Goal: Task Accomplishment & Management: Manage account settings

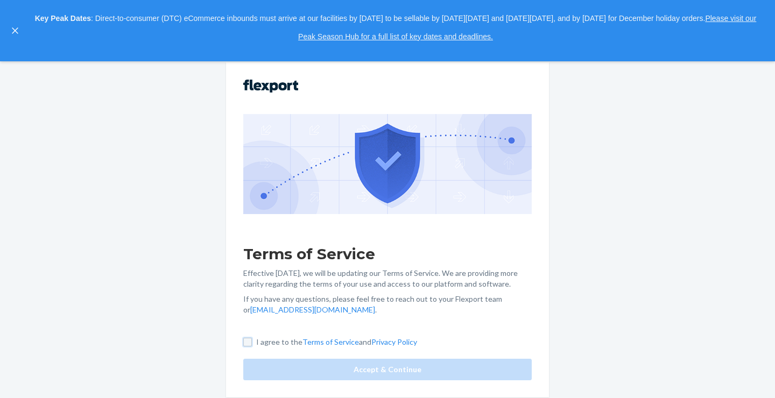
click at [247, 340] on input "I agree to the Terms of Service and Privacy Policy" at bounding box center [247, 342] width 9 height 9
checkbox input "true"
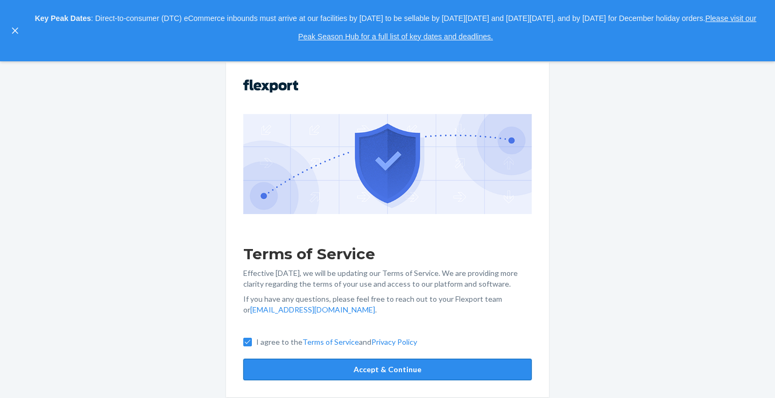
click at [400, 371] on button "Accept & Continue" at bounding box center [387, 370] width 288 height 22
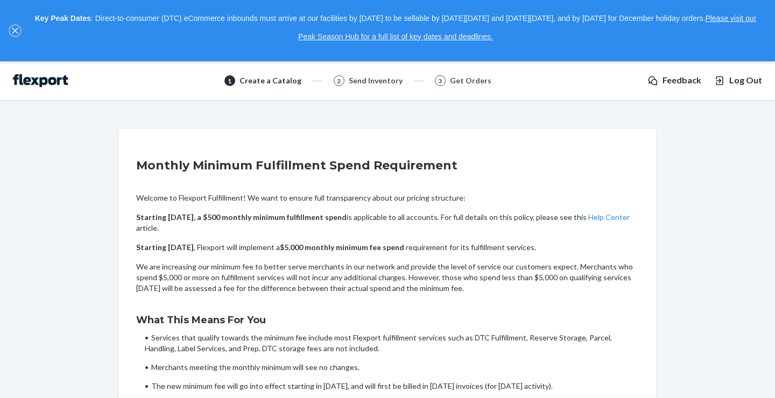
click at [14, 30] on icon "close," at bounding box center [15, 31] width 6 height 6
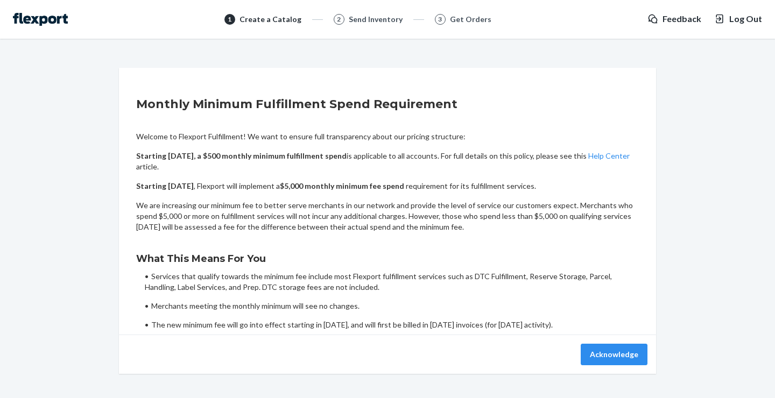
scroll to position [19, 0]
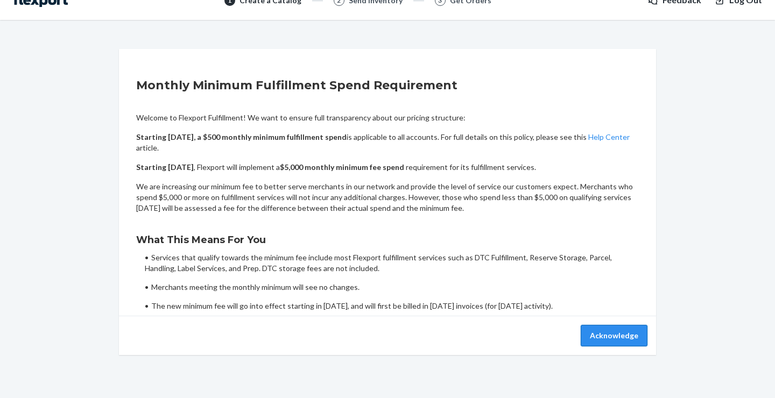
click at [591, 334] on button "Acknowledge" at bounding box center [614, 336] width 67 height 22
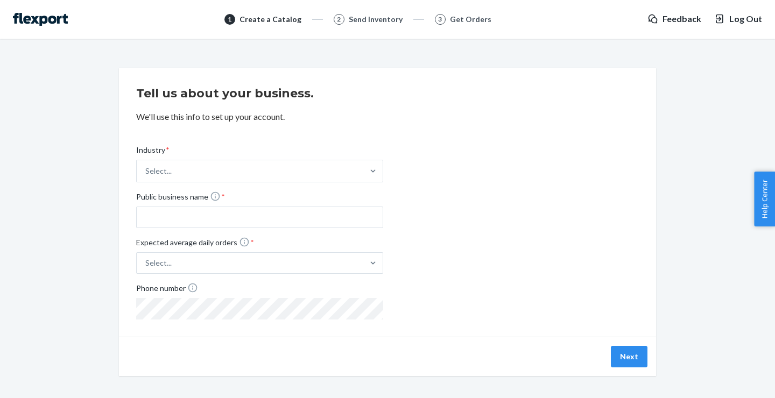
click at [47, 22] on img at bounding box center [40, 19] width 55 height 13
click at [56, 18] on img at bounding box center [40, 19] width 55 height 13
click at [457, 20] on div "Get Orders" at bounding box center [470, 19] width 41 height 11
click at [391, 20] on div "Send Inventory" at bounding box center [376, 19] width 54 height 11
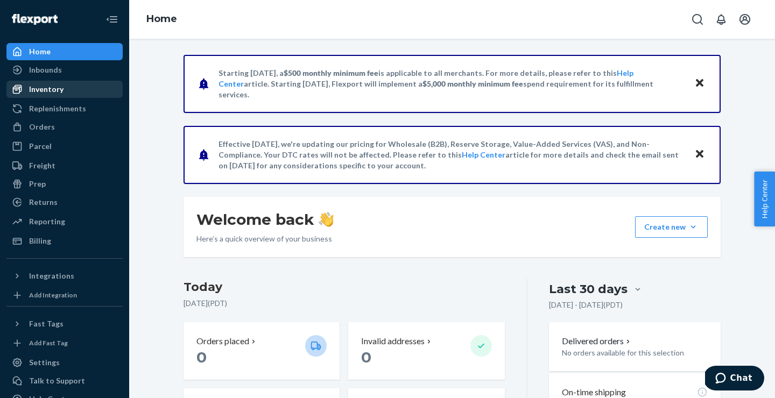
click at [64, 91] on div "Inventory" at bounding box center [65, 89] width 114 height 15
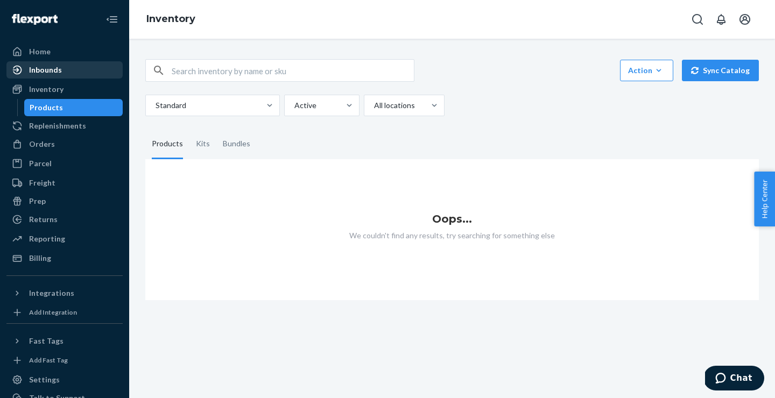
click at [50, 73] on div "Inbounds" at bounding box center [45, 70] width 33 height 11
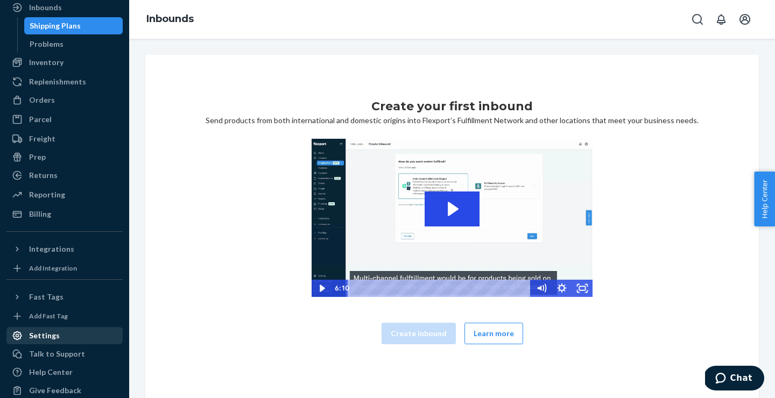
click at [43, 341] on div "Settings" at bounding box center [44, 335] width 31 height 11
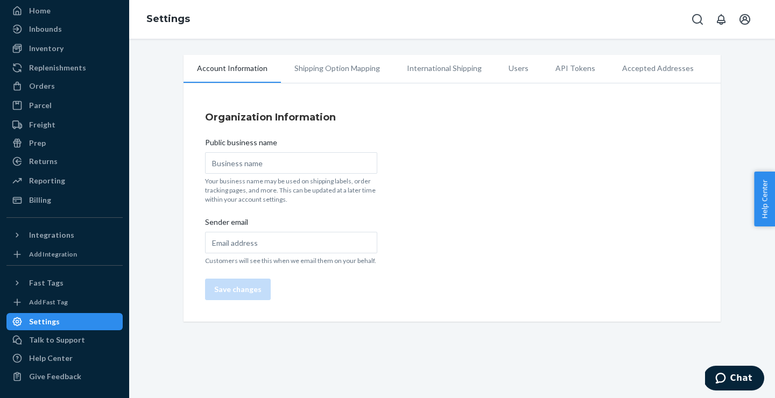
scroll to position [41, 0]
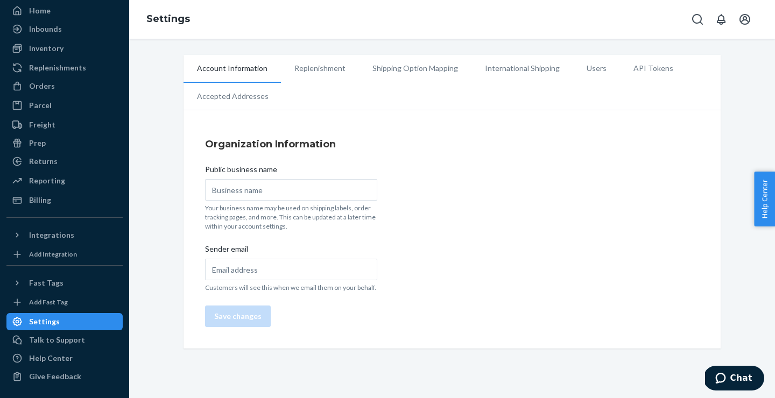
click at [632, 70] on li "API Tokens" at bounding box center [653, 68] width 67 height 27
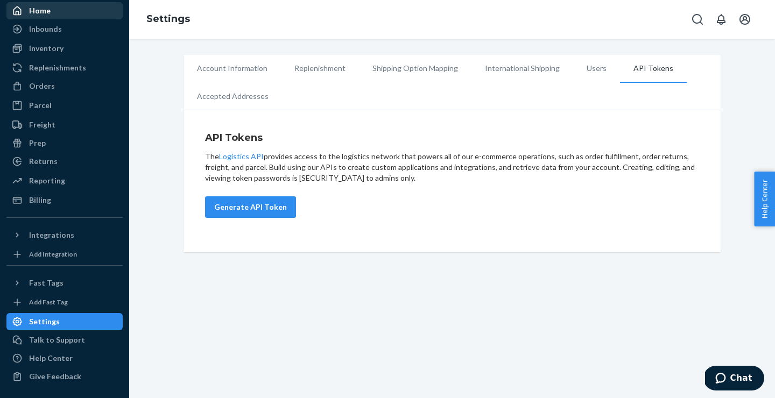
click at [44, 10] on div "Home" at bounding box center [40, 10] width 22 height 11
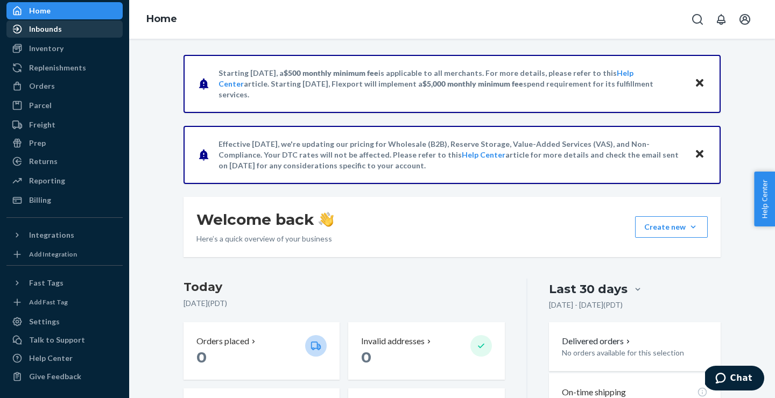
click at [47, 30] on div "Inbounds" at bounding box center [45, 29] width 33 height 11
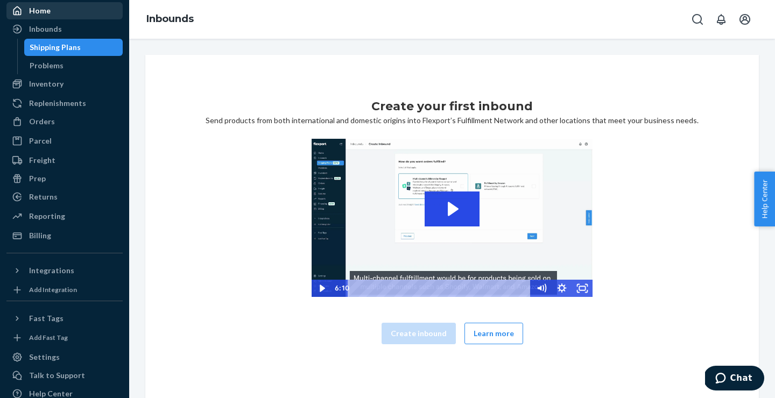
click at [43, 8] on div "Home" at bounding box center [40, 10] width 22 height 11
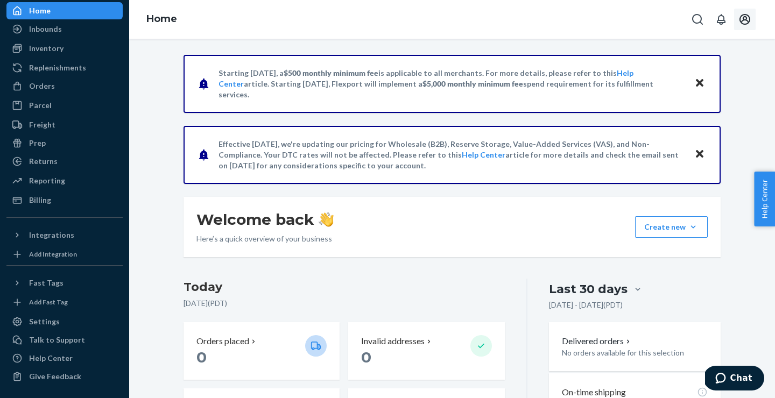
click at [745, 16] on icon "Open account menu" at bounding box center [744, 19] width 13 height 13
click at [167, 151] on div "Starting July 1, 2025, a $500 monthly minimum fee is applicable to all merchant…" at bounding box center [452, 342] width 630 height 575
click at [51, 323] on div "Settings" at bounding box center [44, 321] width 31 height 11
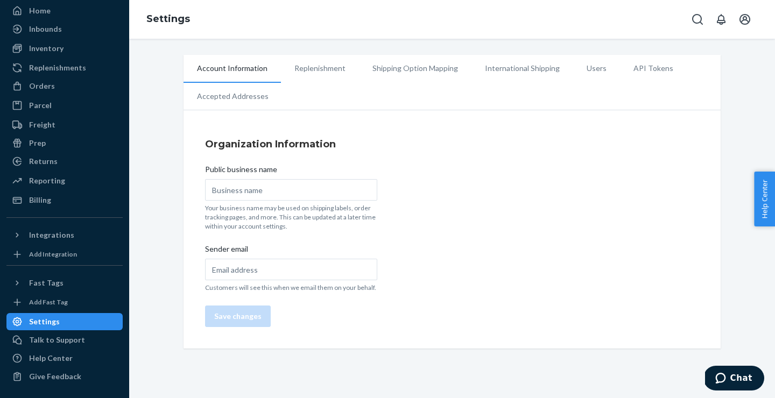
click at [644, 65] on li "API Tokens" at bounding box center [653, 68] width 67 height 27
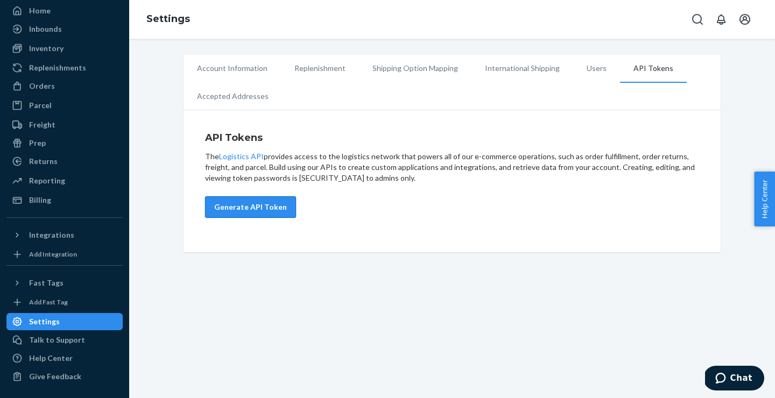
click at [255, 205] on button "Generate API Token" at bounding box center [250, 207] width 91 height 22
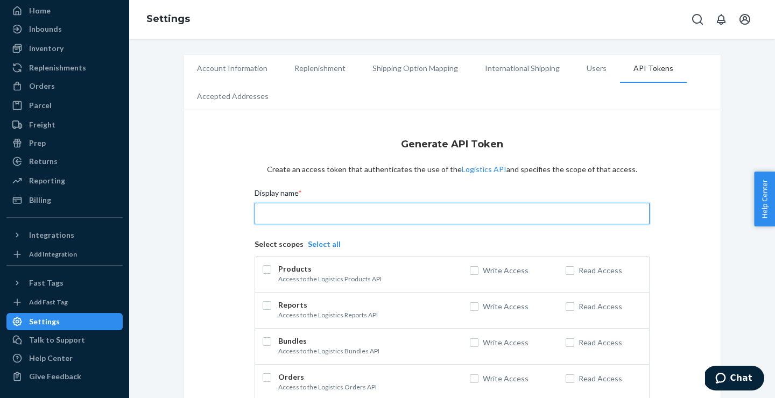
click at [282, 213] on input "Display name *" at bounding box center [451, 214] width 395 height 22
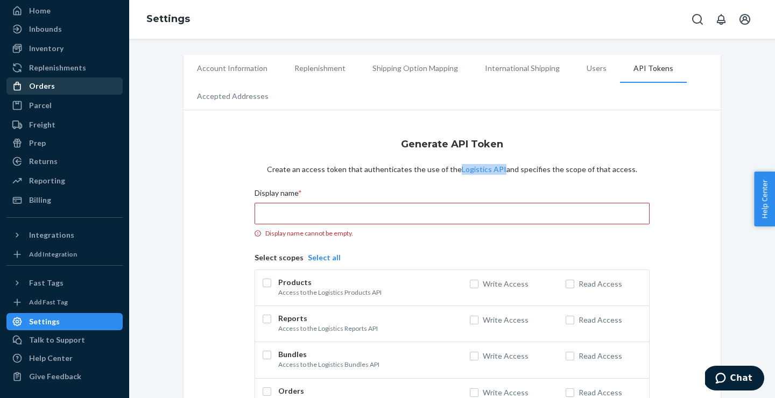
click at [48, 87] on div "Orders" at bounding box center [42, 86] width 26 height 11
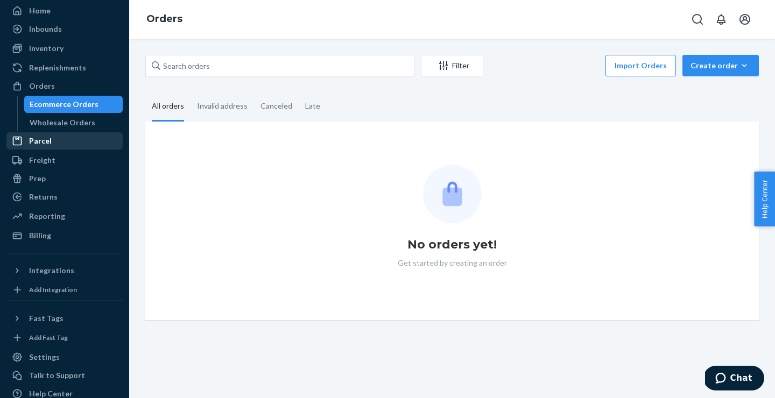
click at [45, 139] on div "Parcel" at bounding box center [40, 141] width 23 height 11
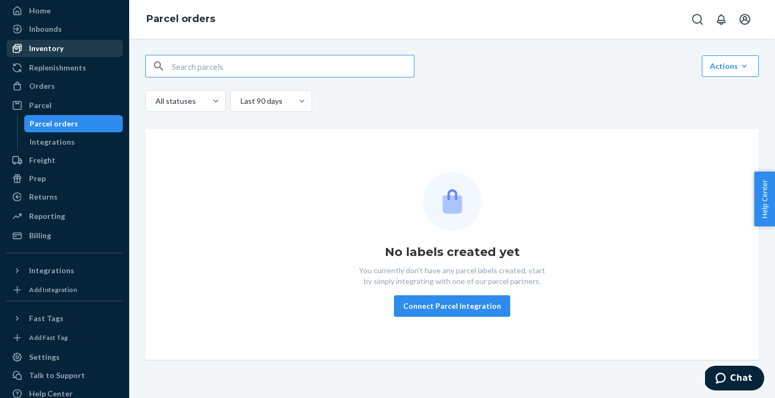
click at [50, 49] on div "Inventory" at bounding box center [46, 48] width 34 height 11
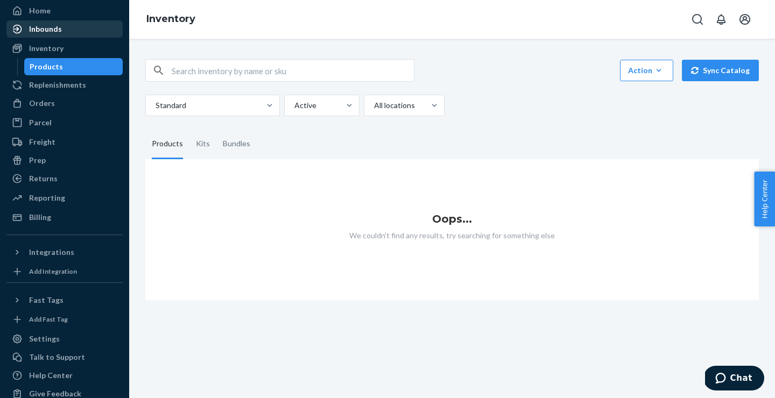
click at [51, 30] on div "Inbounds" at bounding box center [45, 29] width 33 height 11
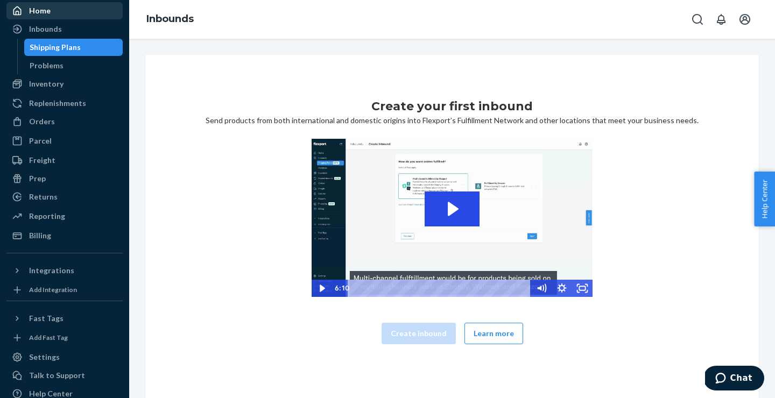
click at [46, 13] on div "Home" at bounding box center [40, 10] width 22 height 11
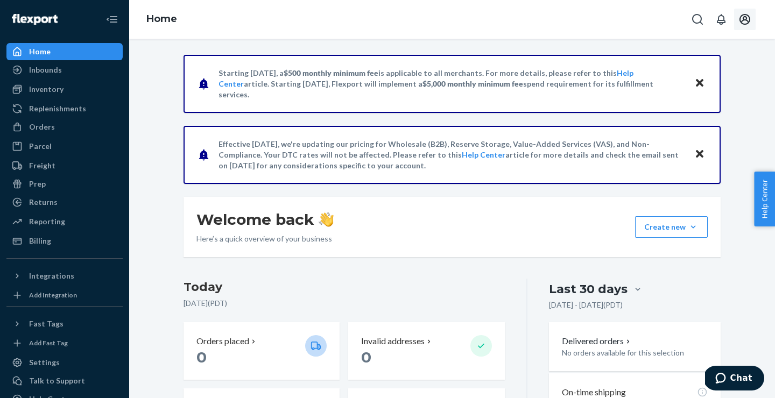
click at [739, 16] on icon "Open account menu" at bounding box center [744, 19] width 13 height 13
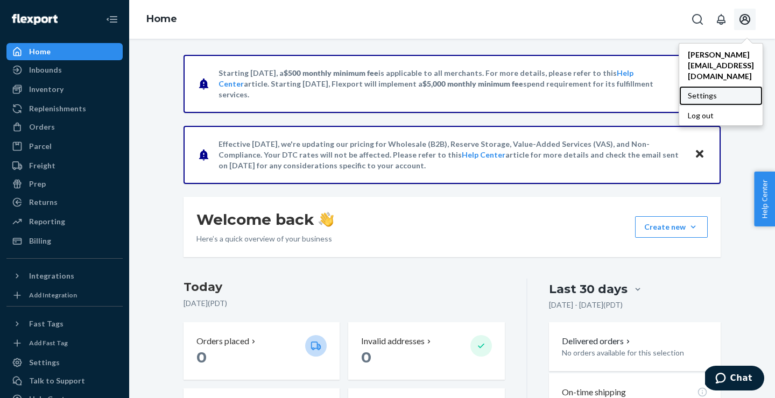
click at [679, 86] on div "Settings" at bounding box center [720, 95] width 83 height 19
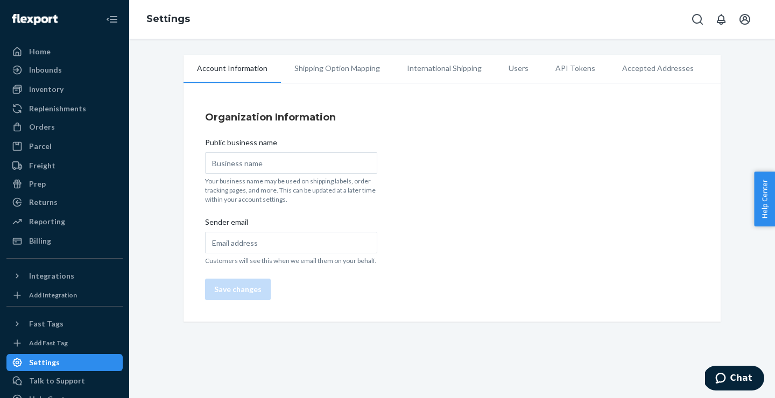
click at [353, 69] on li "Shipping Option Mapping" at bounding box center [337, 68] width 112 height 27
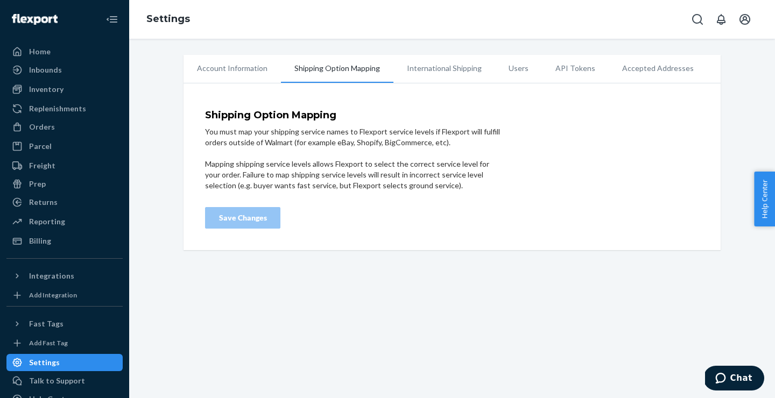
click at [515, 67] on li "Users" at bounding box center [518, 68] width 47 height 27
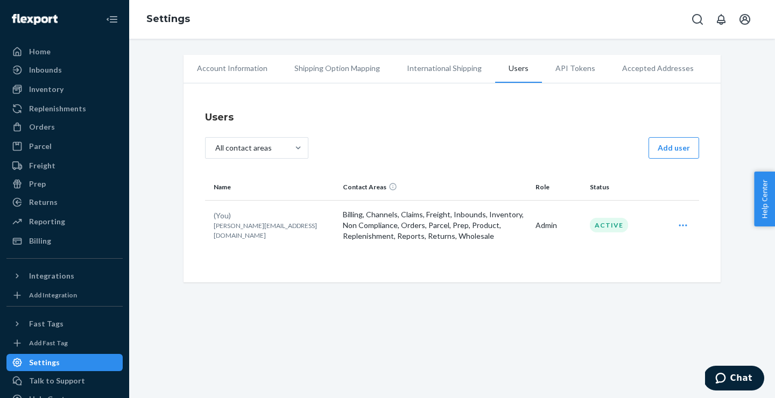
click at [569, 68] on li "API Tokens" at bounding box center [575, 68] width 67 height 27
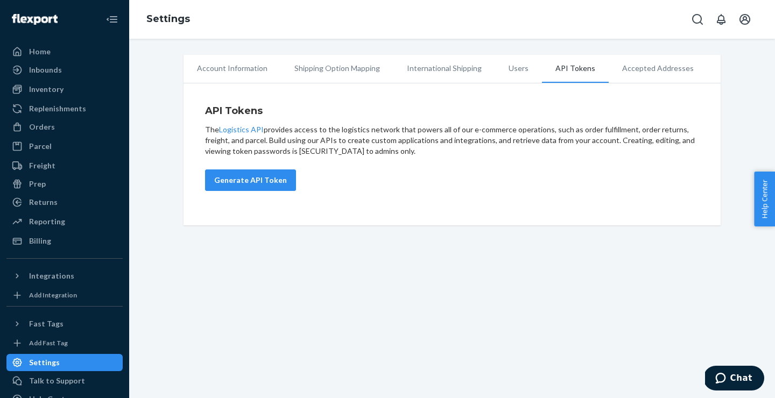
click at [644, 67] on li "Accepted Addresses" at bounding box center [658, 68] width 98 height 27
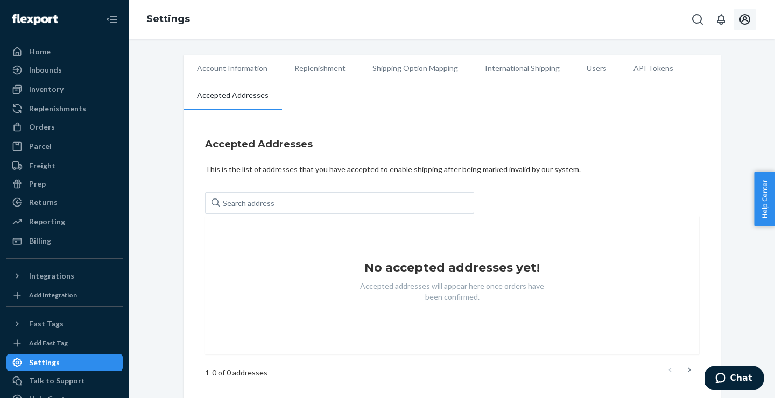
click at [746, 21] on icon "Open account menu" at bounding box center [744, 19] width 13 height 13
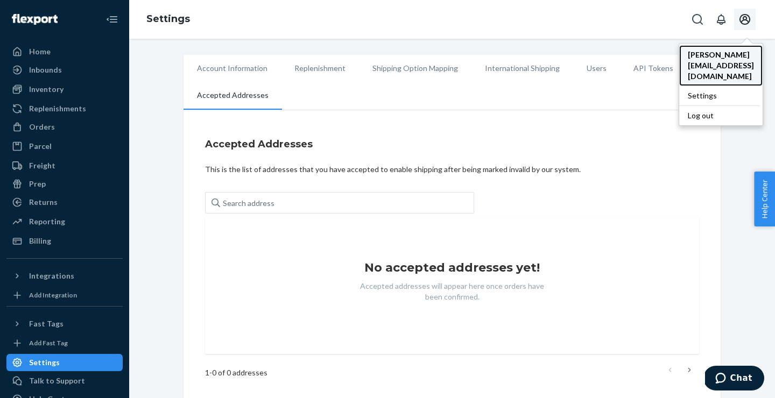
click at [704, 56] on span "[PERSON_NAME][EMAIL_ADDRESS][DOMAIN_NAME]" at bounding box center [721, 66] width 66 height 32
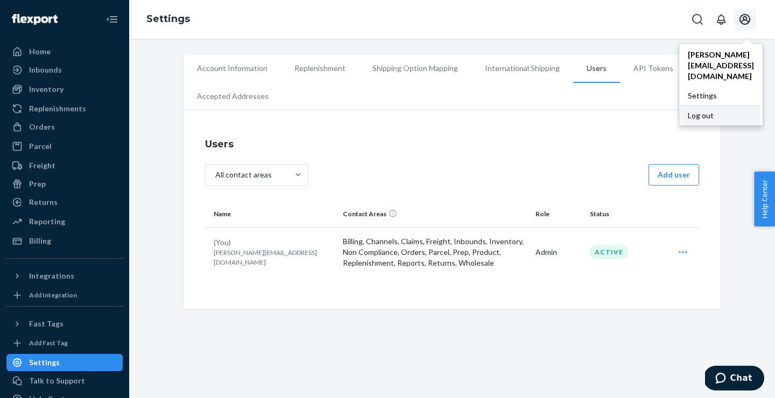
click at [679, 105] on div "Log out" at bounding box center [719, 115] width 81 height 20
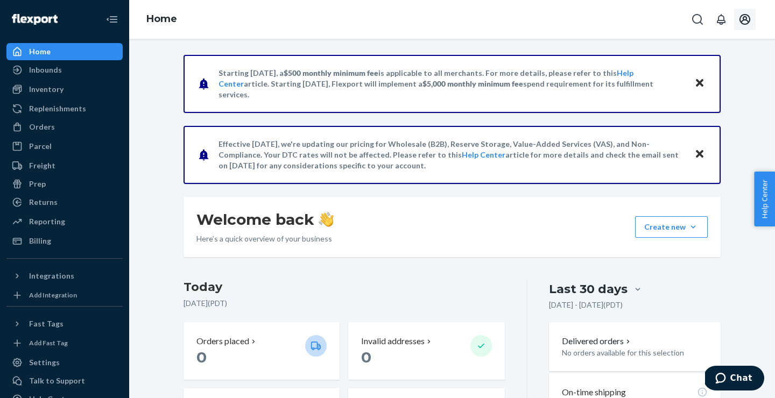
click at [743, 19] on icon "Open account menu" at bounding box center [744, 19] width 11 height 11
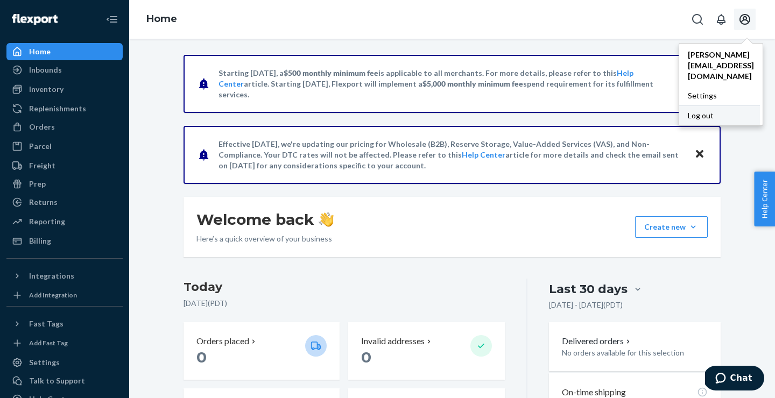
click at [679, 105] on div "Log out" at bounding box center [719, 115] width 81 height 20
